Goal: Information Seeking & Learning: Learn about a topic

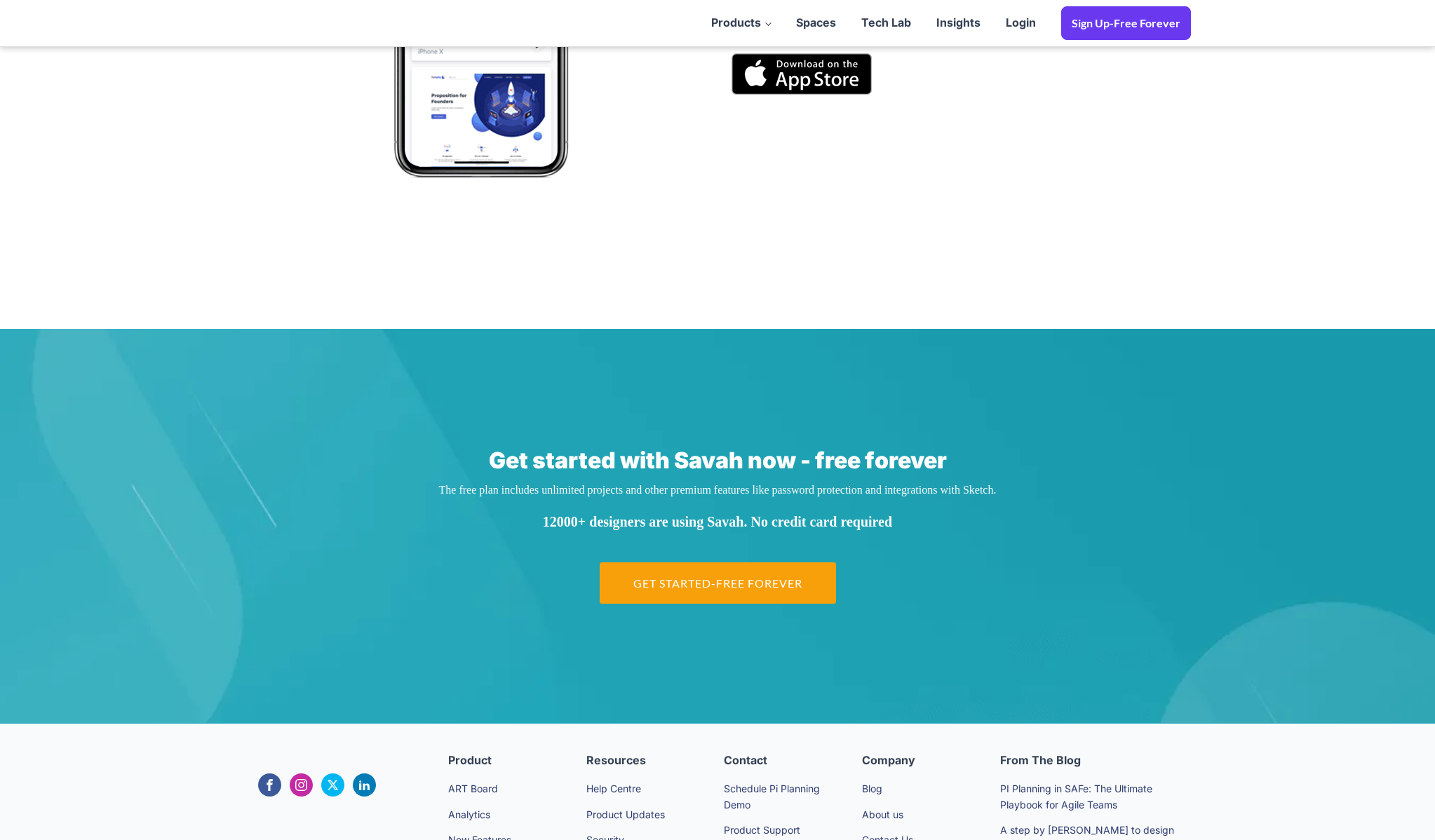
scroll to position [2110, 0]
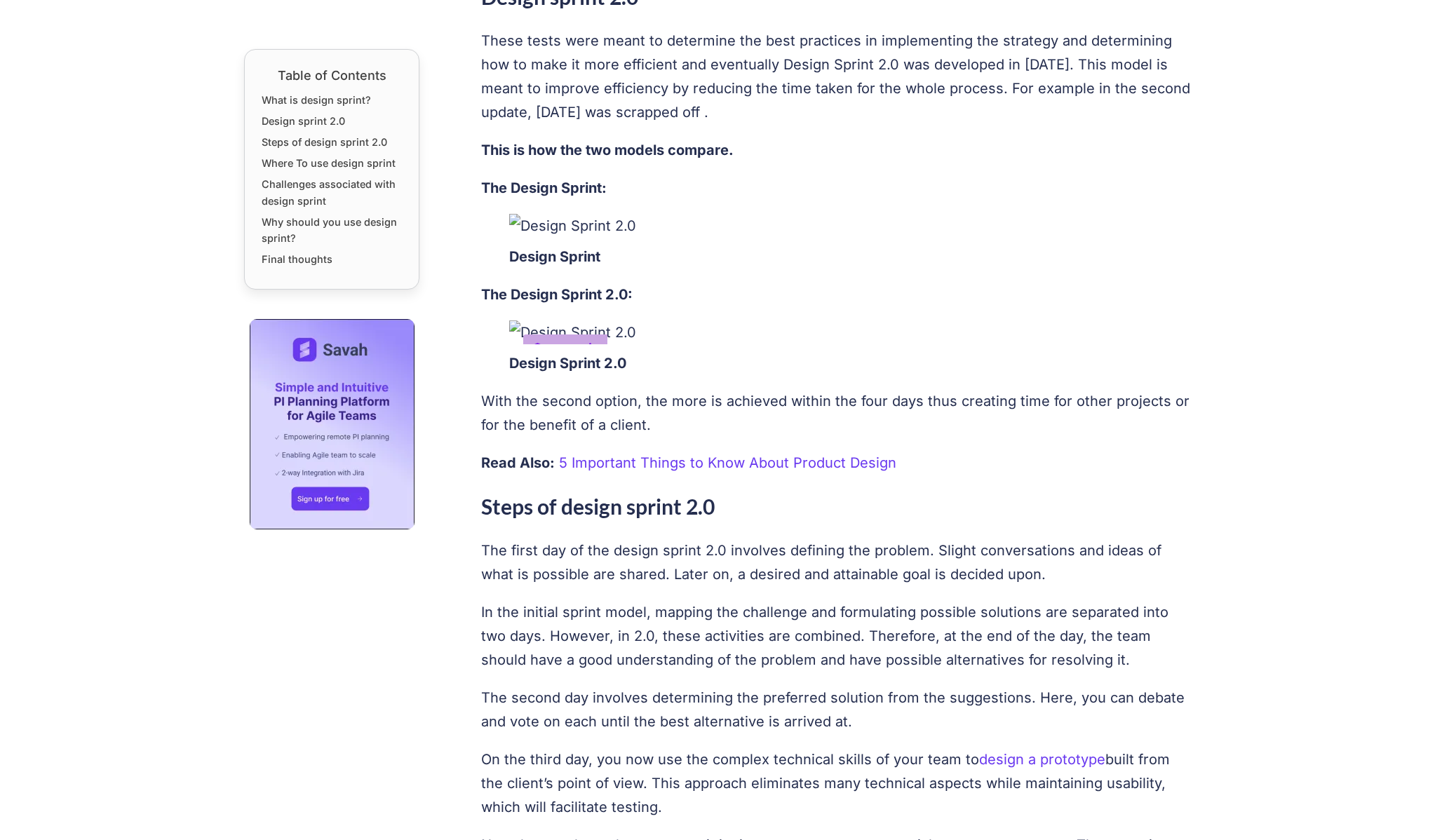
scroll to position [1045, 0]
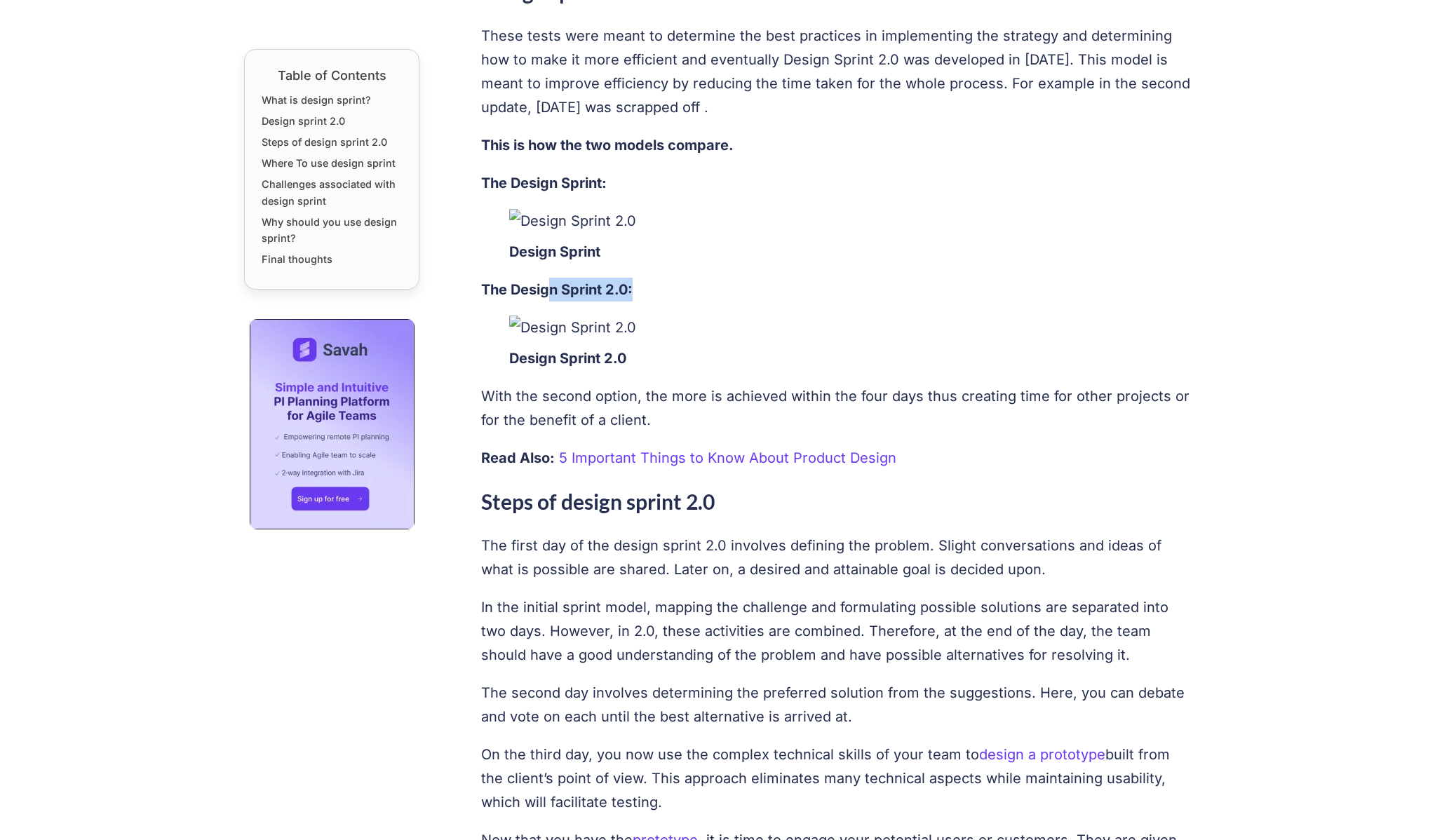
drag, startPoint x: 550, startPoint y: 291, endPoint x: 773, endPoint y: 287, distance: 223.0
click at [773, 287] on p "The Design Sprint 2.0:" at bounding box center [836, 290] width 710 height 24
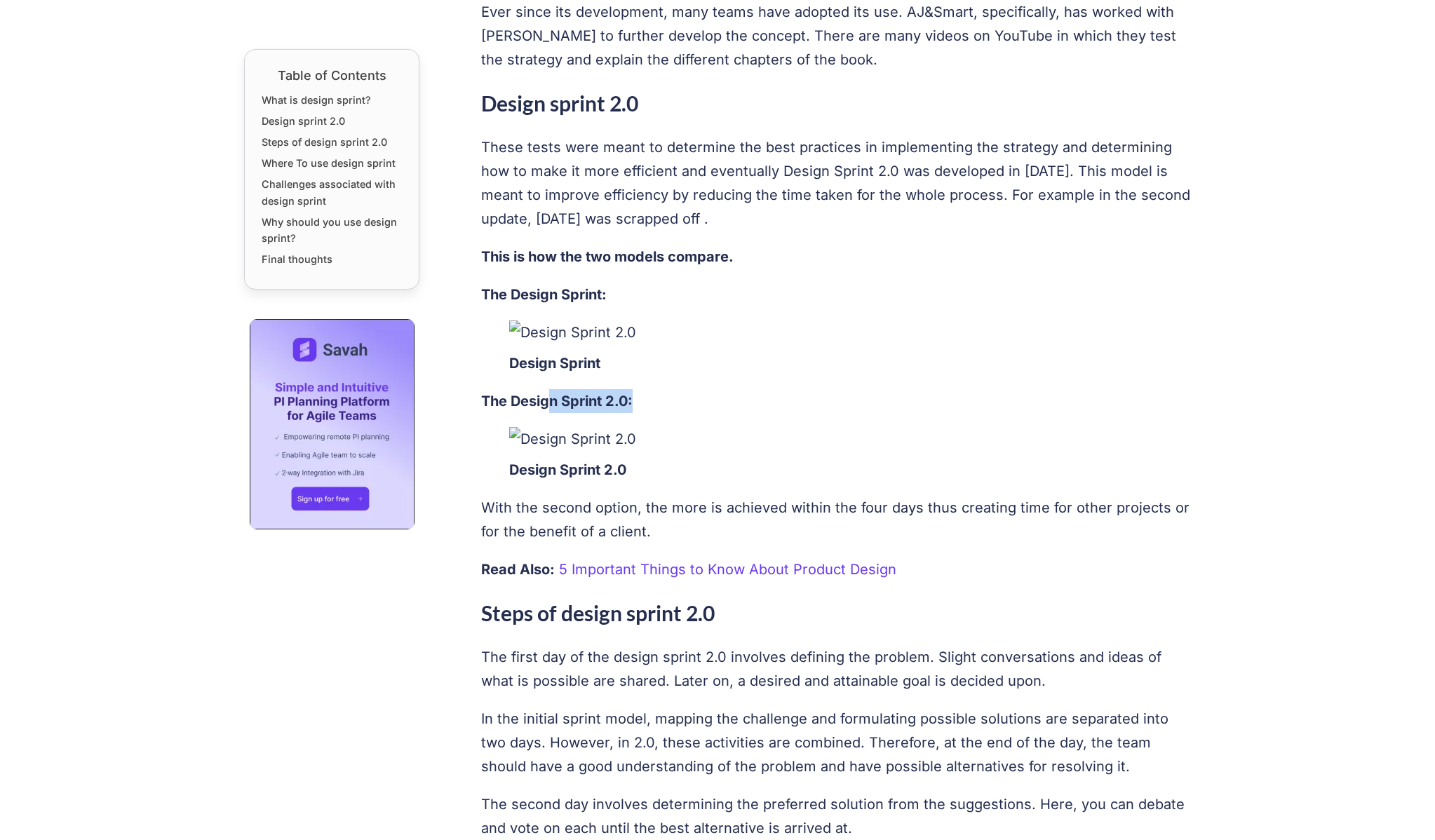
scroll to position [804, 0]
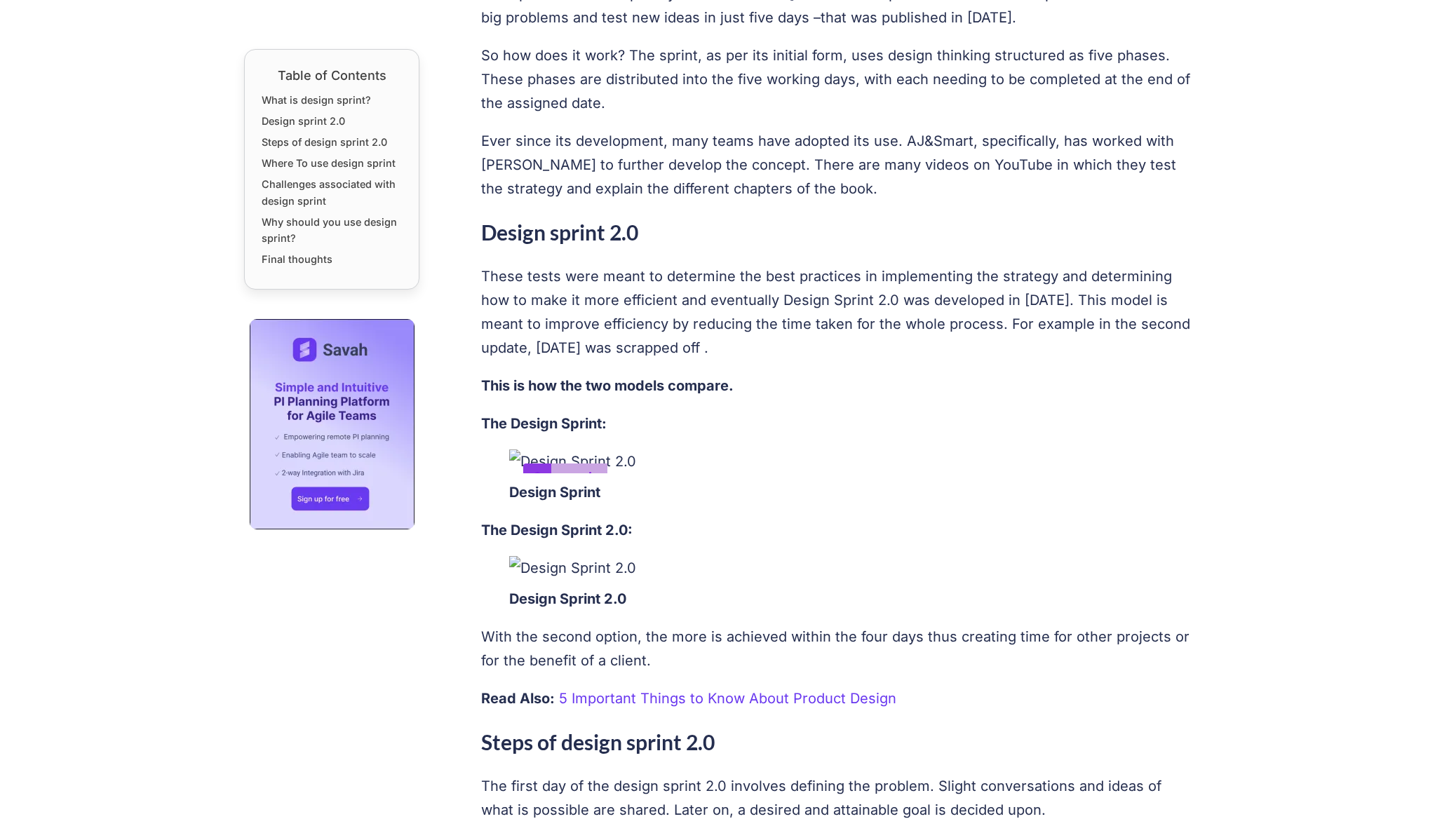
click at [524, 466] on div at bounding box center [537, 477] width 28 height 28
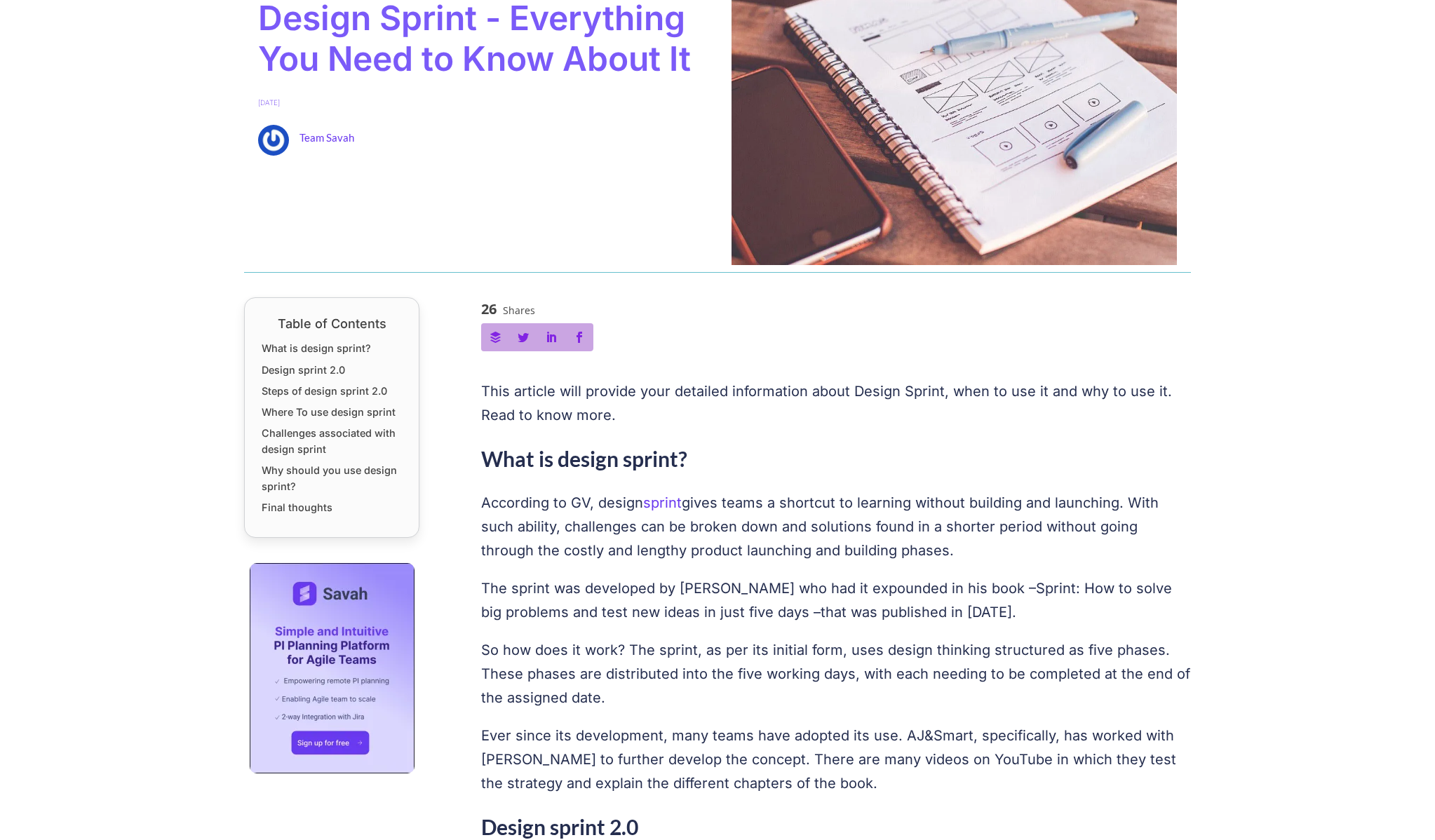
scroll to position [167, 0]
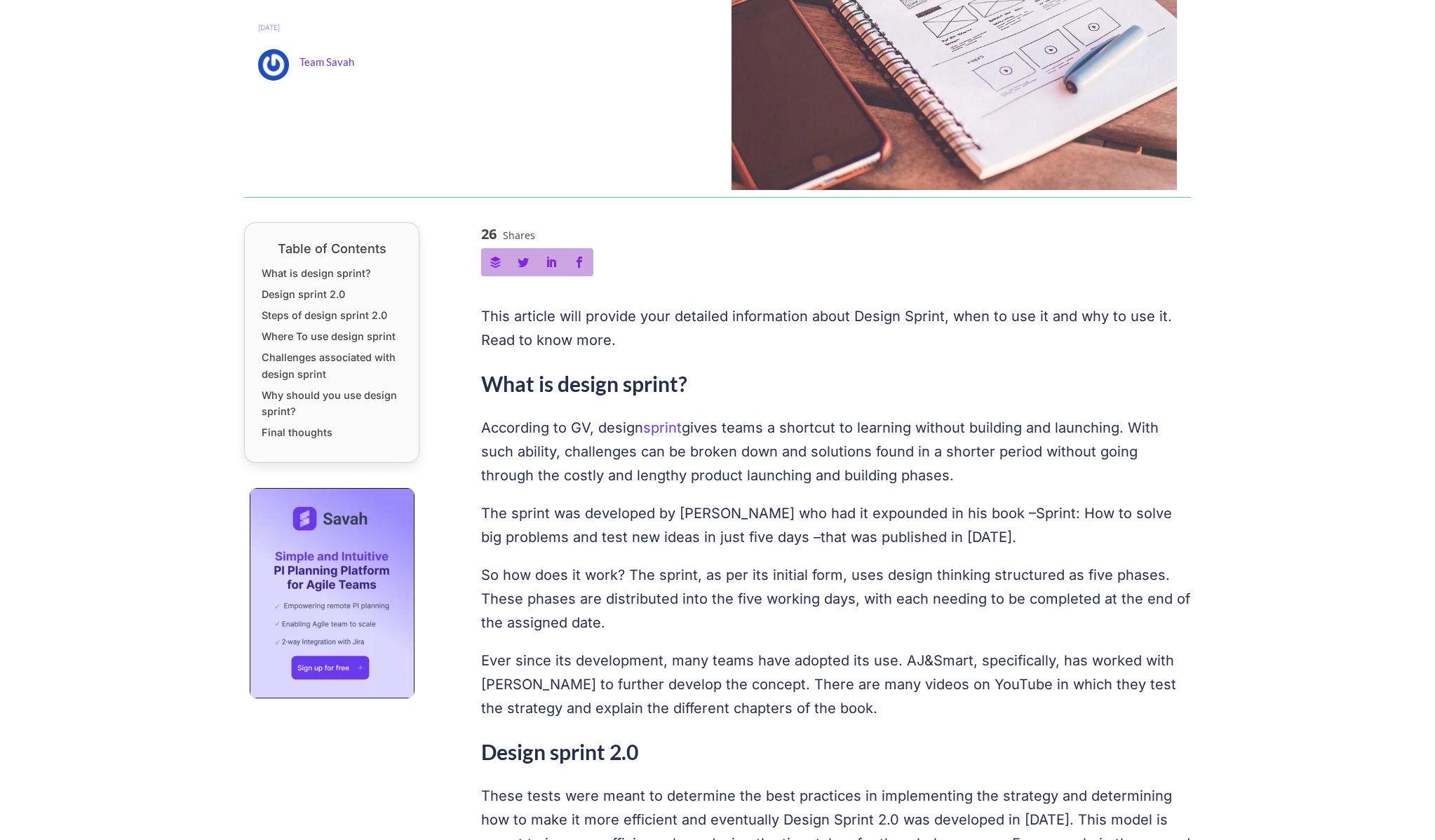
scroll to position [292, 0]
